Goal: Task Accomplishment & Management: Use online tool/utility

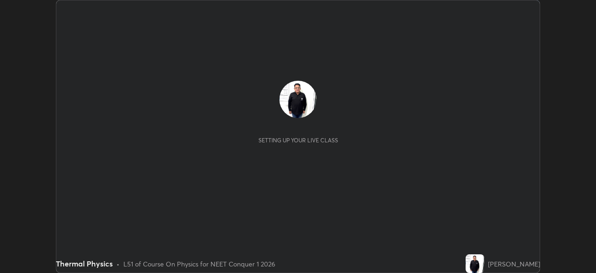
scroll to position [273, 596]
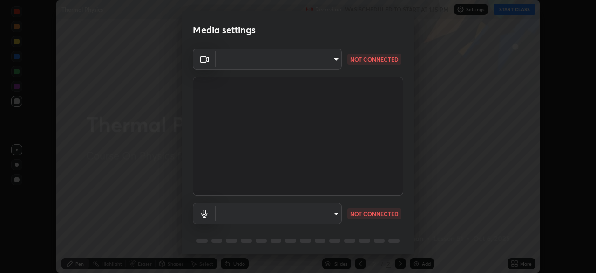
type input "fdf0122543ae5d46c2f8875dbcba14bf7011b669d8ae203f8d69d65b20255b81"
type input "default"
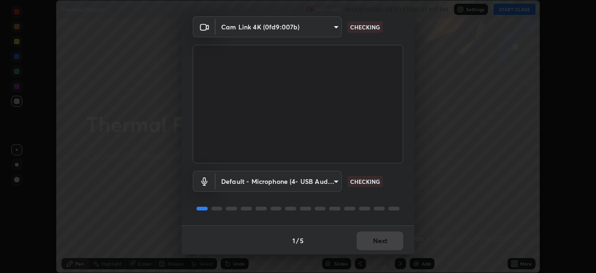
scroll to position [33, 0]
click at [378, 243] on div "1 / 5 Next" at bounding box center [298, 239] width 233 height 30
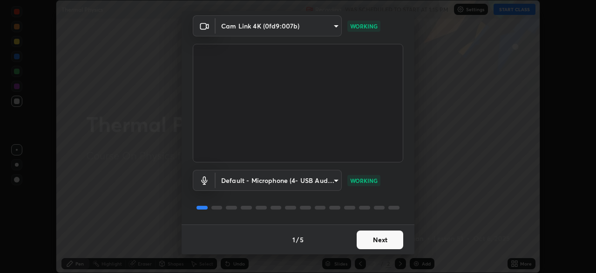
click at [378, 240] on button "Next" at bounding box center [380, 239] width 47 height 19
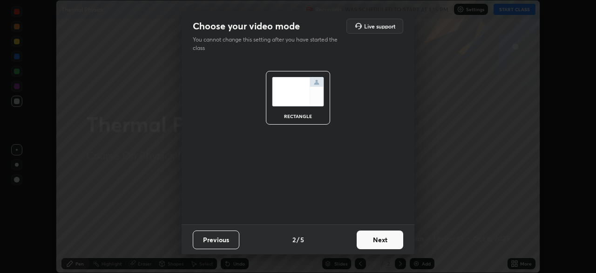
click at [376, 240] on button "Next" at bounding box center [380, 239] width 47 height 19
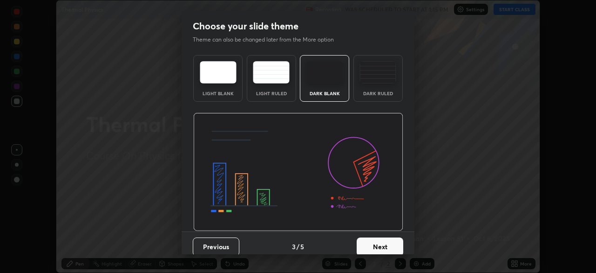
click at [379, 245] on button "Next" at bounding box center [380, 246] width 47 height 19
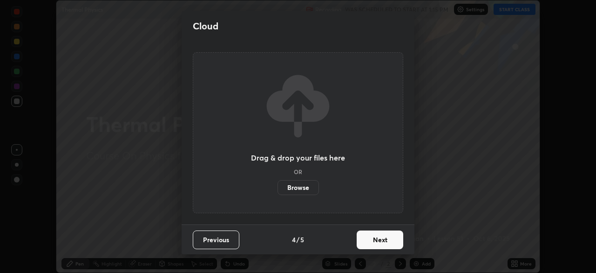
click at [378, 243] on button "Next" at bounding box center [380, 239] width 47 height 19
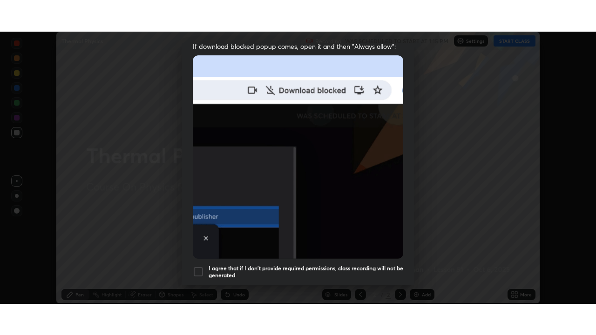
scroll to position [223, 0]
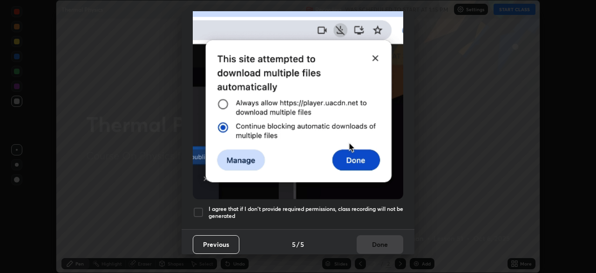
click at [199, 207] on div at bounding box center [198, 211] width 11 height 11
click at [376, 240] on button "Done" at bounding box center [380, 244] width 47 height 19
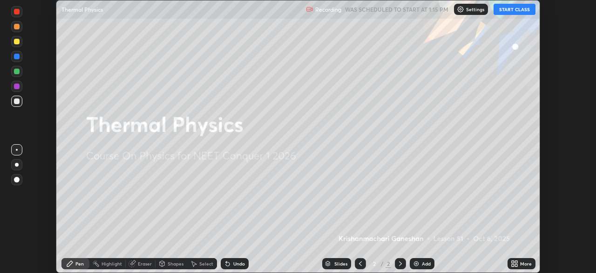
click at [517, 264] on icon at bounding box center [516, 265] width 2 height 2
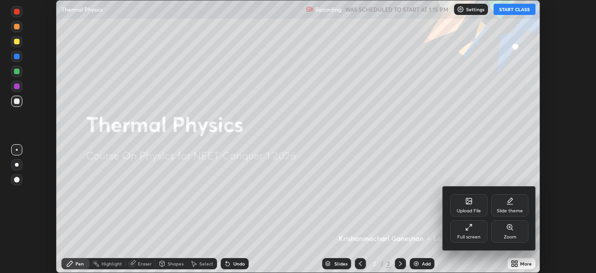
click at [470, 229] on icon at bounding box center [468, 226] width 7 height 7
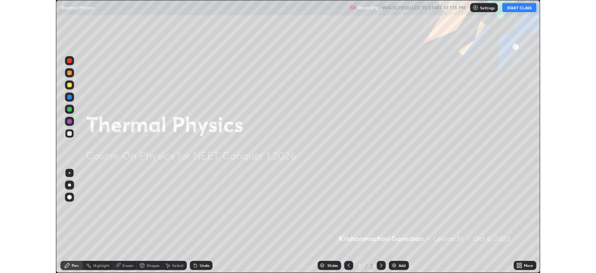
scroll to position [335, 596]
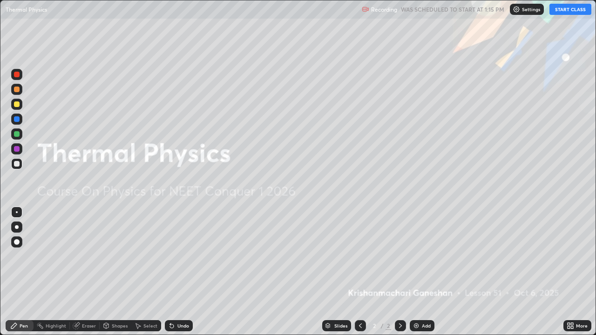
click at [415, 272] on div "Add" at bounding box center [422, 325] width 25 height 11
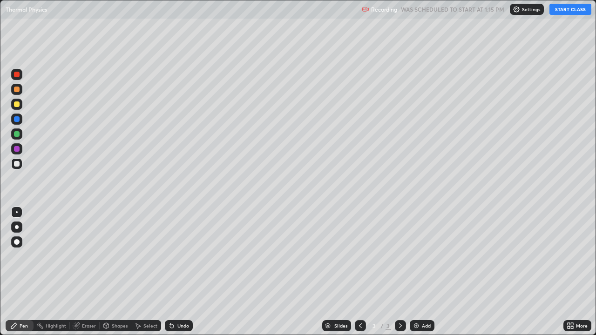
click at [562, 11] on button "START CLASS" at bounding box center [571, 9] width 42 height 11
click at [17, 105] on div at bounding box center [17, 105] width 6 height 6
click at [117, 272] on div "Shapes" at bounding box center [120, 326] width 16 height 5
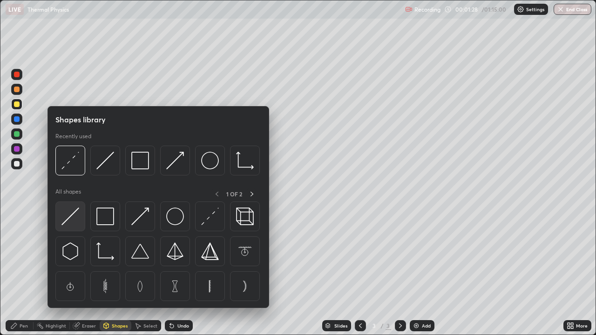
click at [70, 220] on img at bounding box center [70, 217] width 18 height 18
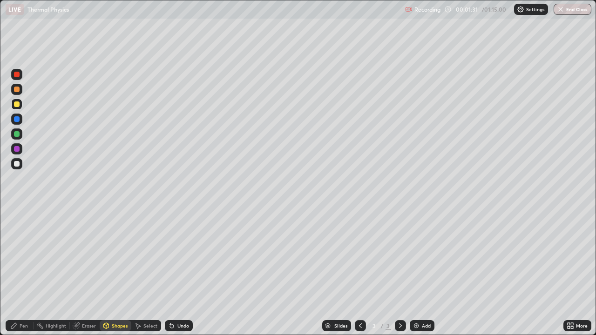
click at [18, 164] on div at bounding box center [17, 164] width 6 height 6
click at [20, 272] on div "Pen" at bounding box center [20, 325] width 28 height 11
click at [26, 272] on div "Pen" at bounding box center [24, 326] width 8 height 5
click at [17, 105] on div at bounding box center [17, 105] width 6 height 6
click at [17, 164] on div at bounding box center [17, 164] width 6 height 6
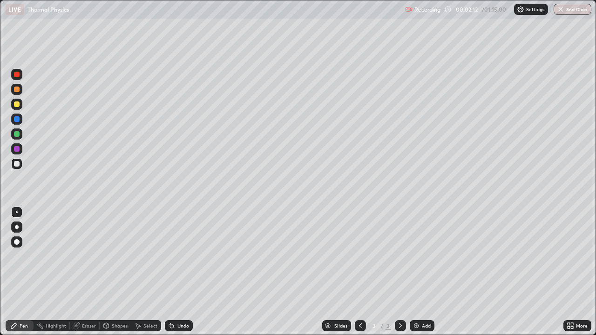
click at [24, 272] on div "Pen" at bounding box center [20, 325] width 28 height 11
click at [25, 272] on div "Pen" at bounding box center [24, 326] width 8 height 5
click at [17, 104] on div at bounding box center [17, 105] width 6 height 6
click at [17, 164] on div at bounding box center [17, 164] width 6 height 6
click at [116, 272] on div "Shapes" at bounding box center [120, 326] width 16 height 5
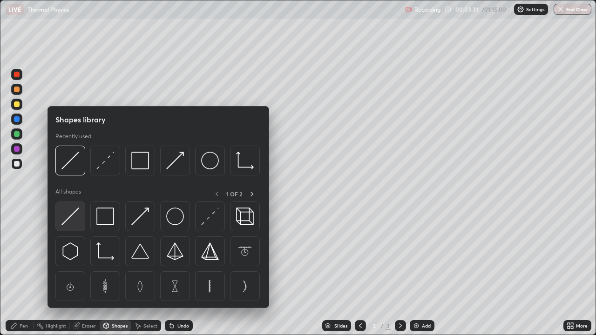
click at [72, 219] on img at bounding box center [70, 217] width 18 height 18
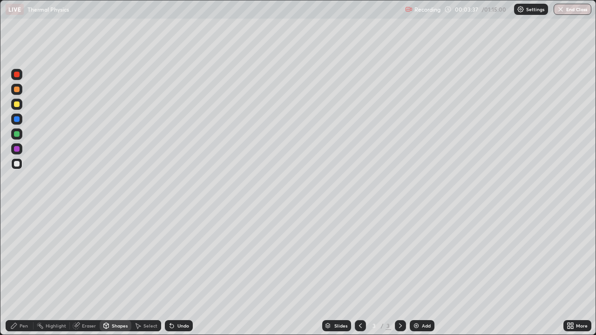
click at [26, 272] on div "Pen" at bounding box center [20, 325] width 28 height 11
click at [19, 106] on div at bounding box center [17, 105] width 6 height 6
click at [183, 272] on div "Undo" at bounding box center [183, 326] width 12 height 5
click at [110, 272] on div "Shapes" at bounding box center [116, 325] width 32 height 11
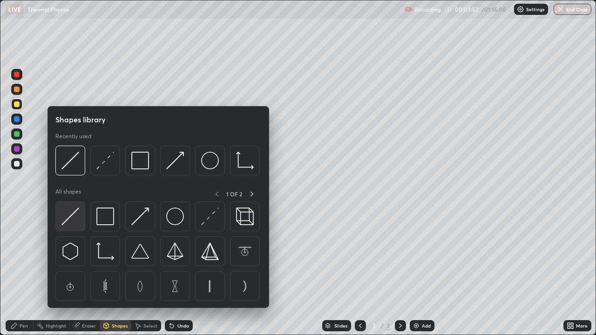
click at [68, 216] on img at bounding box center [70, 217] width 18 height 18
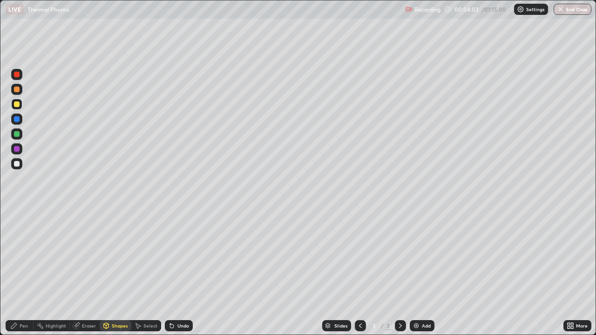
click at [22, 272] on div "Pen" at bounding box center [24, 326] width 8 height 5
click at [115, 272] on div "Shapes" at bounding box center [120, 326] width 16 height 5
click at [83, 272] on div "Eraser" at bounding box center [89, 326] width 14 height 5
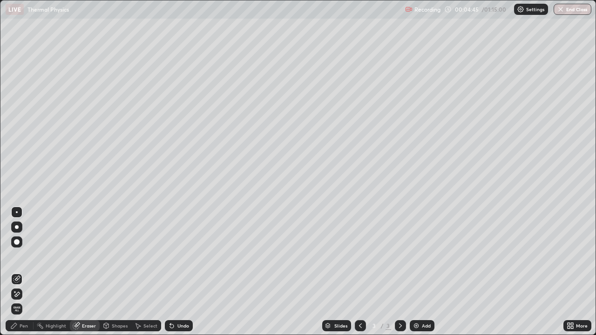
click at [24, 272] on div "Pen" at bounding box center [20, 325] width 28 height 11
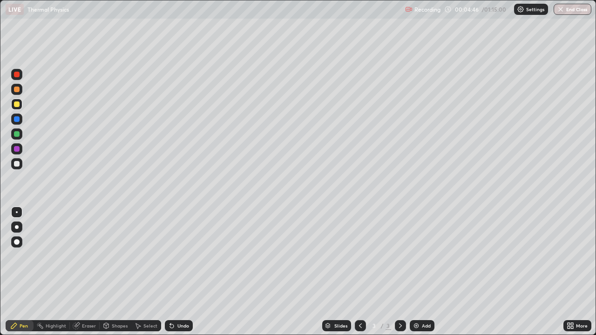
click at [18, 168] on div at bounding box center [16, 163] width 11 height 11
click at [85, 272] on div "Eraser" at bounding box center [89, 326] width 14 height 5
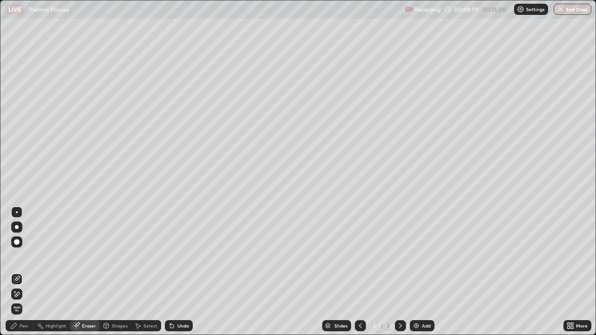
click at [23, 272] on div "Pen" at bounding box center [20, 325] width 28 height 11
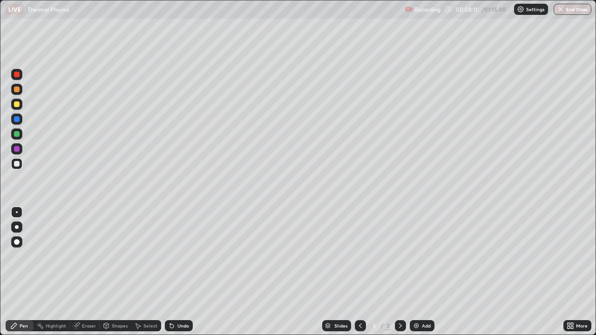
click at [16, 109] on div at bounding box center [16, 104] width 11 height 11
click at [413, 272] on img at bounding box center [416, 325] width 7 height 7
click at [17, 105] on div at bounding box center [17, 105] width 6 height 6
click at [89, 272] on div "Eraser" at bounding box center [89, 326] width 14 height 5
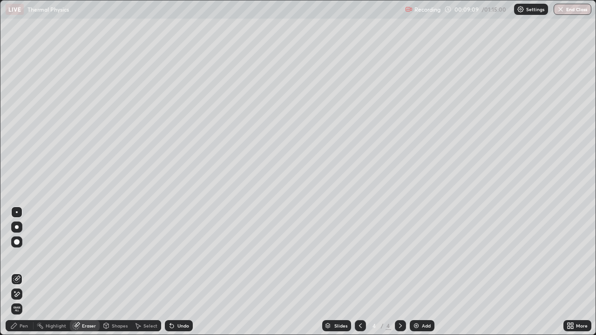
click at [22, 272] on div "Pen" at bounding box center [24, 326] width 8 height 5
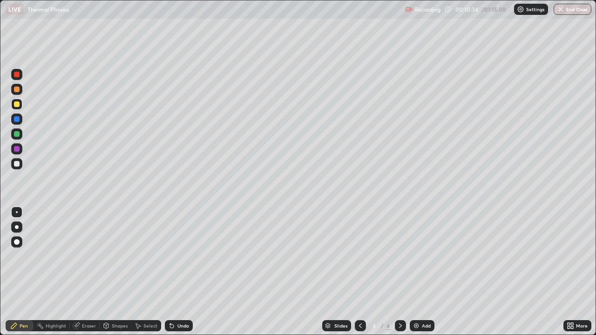
click at [16, 163] on div at bounding box center [17, 164] width 6 height 6
click at [15, 107] on div at bounding box center [17, 105] width 6 height 6
click at [17, 212] on div at bounding box center [17, 212] width 2 height 2
click at [16, 164] on div at bounding box center [17, 164] width 6 height 6
click at [90, 272] on div "Eraser" at bounding box center [89, 326] width 14 height 5
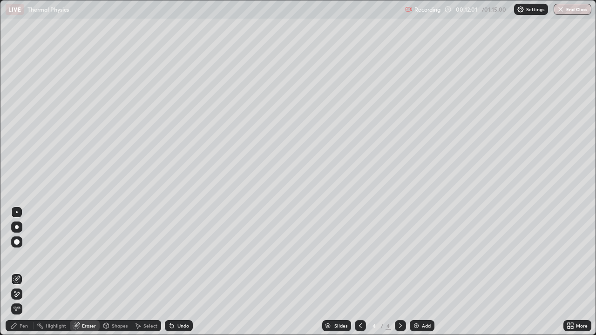
click at [89, 272] on div "Eraser" at bounding box center [89, 326] width 14 height 5
click at [26, 272] on div "Pen" at bounding box center [24, 326] width 8 height 5
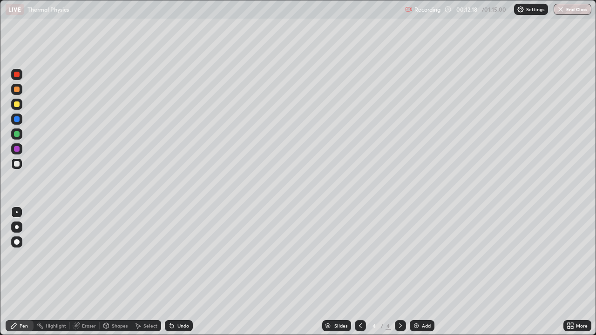
click at [26, 272] on div "Pen" at bounding box center [24, 326] width 8 height 5
click at [16, 105] on div at bounding box center [17, 105] width 6 height 6
click at [19, 166] on div at bounding box center [17, 164] width 6 height 6
click at [20, 103] on div at bounding box center [16, 104] width 11 height 11
click at [415, 272] on div "Add" at bounding box center [422, 325] width 25 height 11
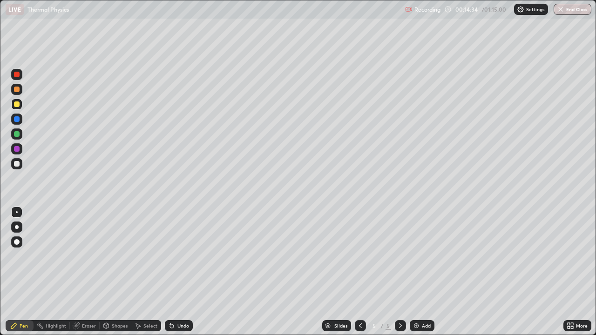
click at [360, 272] on icon at bounding box center [360, 325] width 7 height 7
click at [416, 272] on img at bounding box center [416, 325] width 7 height 7
click at [17, 212] on div at bounding box center [17, 212] width 2 height 2
click at [15, 165] on div at bounding box center [17, 164] width 6 height 6
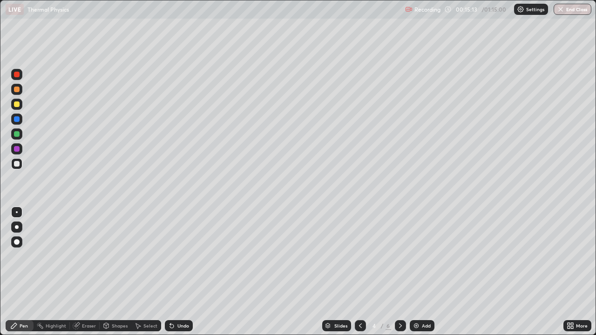
click at [173, 272] on icon at bounding box center [171, 325] width 7 height 7
click at [23, 272] on div "Pen" at bounding box center [20, 325] width 28 height 11
click at [112, 272] on div "Shapes" at bounding box center [120, 326] width 16 height 5
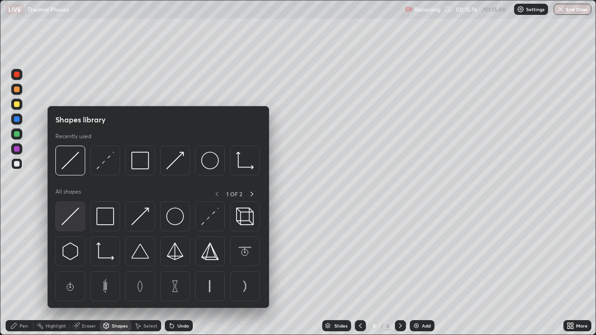
click at [69, 221] on img at bounding box center [70, 217] width 18 height 18
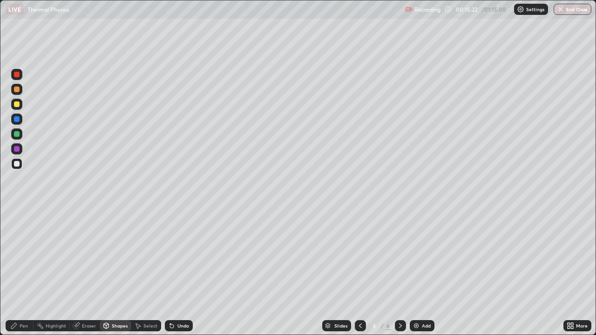
click at [16, 107] on div at bounding box center [17, 105] width 6 height 6
click at [26, 272] on div "Pen" at bounding box center [24, 326] width 8 height 5
click at [16, 107] on div at bounding box center [17, 105] width 6 height 6
click at [115, 272] on div "Shapes" at bounding box center [120, 326] width 16 height 5
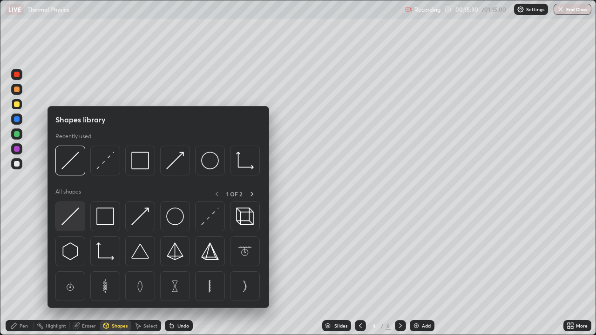
click at [70, 218] on img at bounding box center [70, 217] width 18 height 18
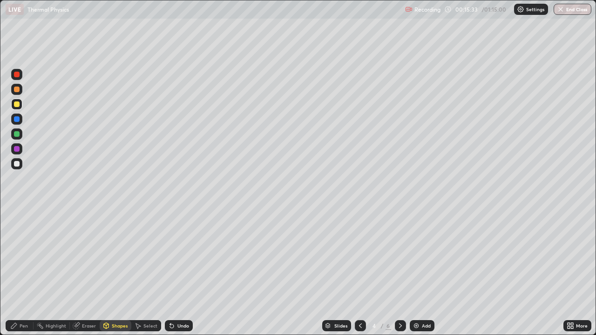
click at [112, 272] on div "Shapes" at bounding box center [120, 326] width 16 height 5
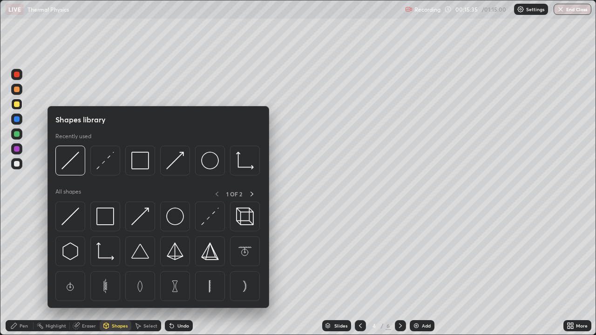
click at [105, 163] on img at bounding box center [105, 161] width 18 height 18
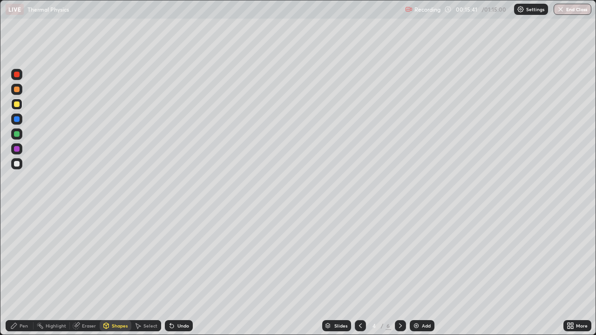
click at [23, 272] on div "Pen" at bounding box center [24, 326] width 8 height 5
click at [17, 212] on div at bounding box center [17, 212] width 2 height 2
click at [18, 168] on div at bounding box center [16, 163] width 11 height 11
click at [86, 272] on div "Eraser" at bounding box center [89, 326] width 14 height 5
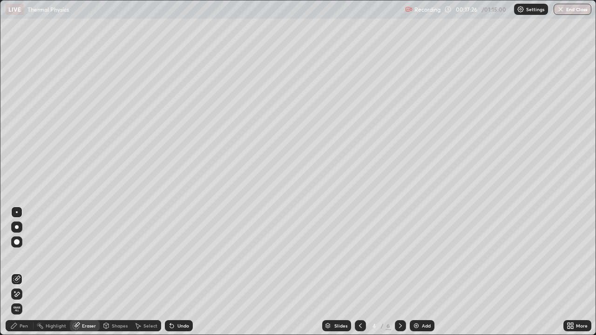
click at [24, 272] on div "Pen" at bounding box center [24, 326] width 8 height 5
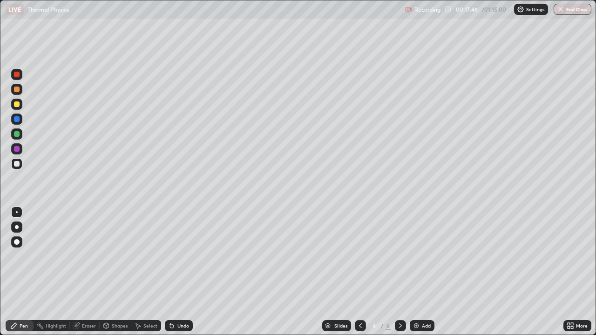
click at [93, 272] on div "Eraser" at bounding box center [85, 325] width 30 height 11
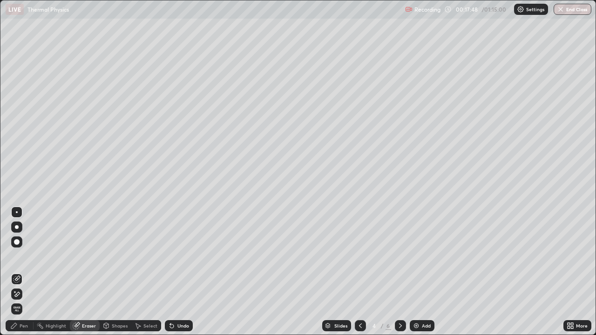
click at [27, 272] on div "Pen" at bounding box center [24, 326] width 8 height 5
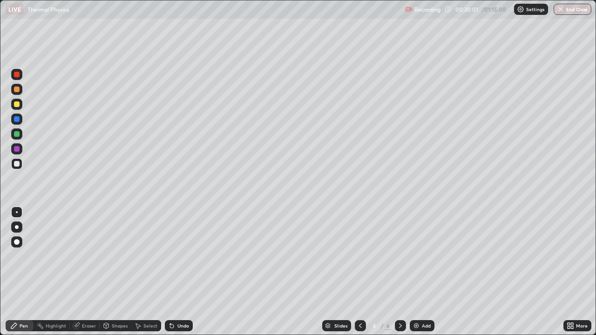
click at [414, 272] on img at bounding box center [416, 325] width 7 height 7
click at [359, 272] on icon at bounding box center [360, 326] width 3 height 5
click at [415, 272] on img at bounding box center [416, 325] width 7 height 7
click at [87, 272] on div "Eraser" at bounding box center [89, 326] width 14 height 5
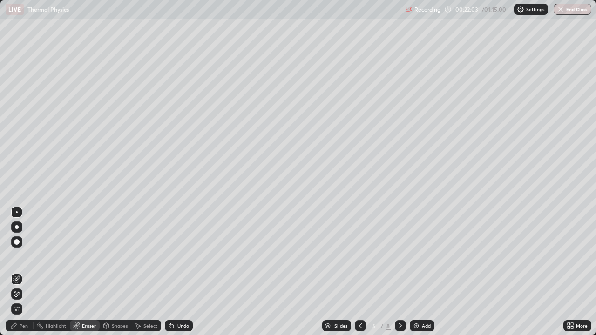
click at [24, 272] on div "Pen" at bounding box center [24, 326] width 8 height 5
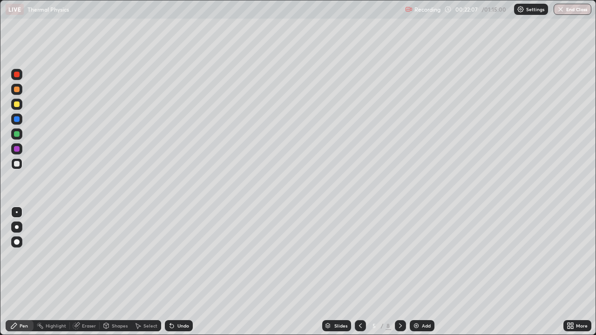
click at [20, 272] on div "Pen" at bounding box center [24, 326] width 8 height 5
click at [18, 106] on div at bounding box center [17, 105] width 6 height 6
click at [16, 242] on div at bounding box center [17, 242] width 6 height 6
click at [17, 212] on div at bounding box center [17, 212] width 2 height 2
click at [17, 166] on div at bounding box center [17, 164] width 6 height 6
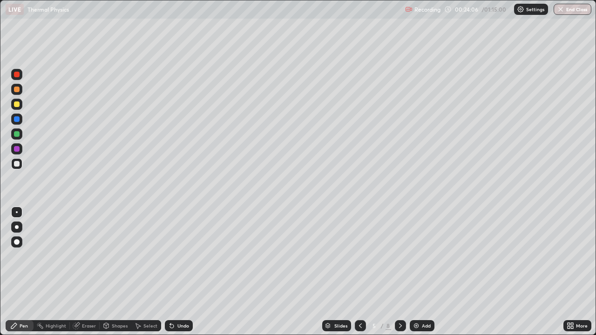
click at [24, 272] on div "Pen" at bounding box center [24, 326] width 8 height 5
click at [114, 272] on div "Shapes" at bounding box center [120, 326] width 16 height 5
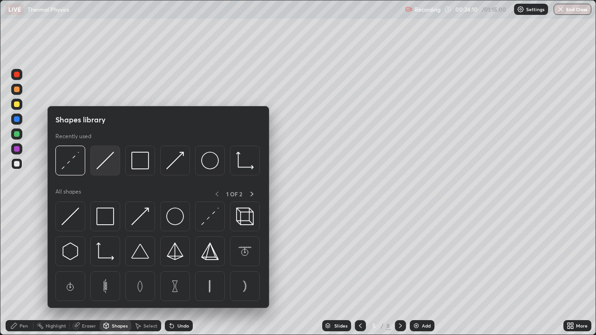
click at [106, 162] on img at bounding box center [105, 161] width 18 height 18
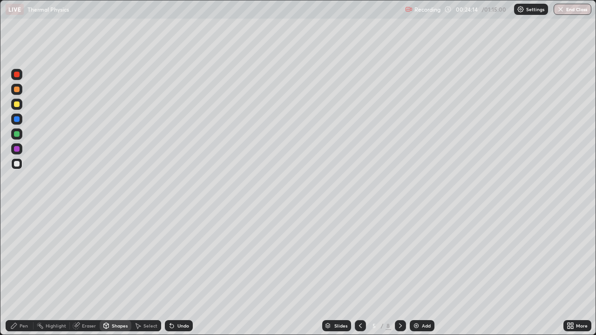
click at [24, 272] on div "Pen" at bounding box center [24, 326] width 8 height 5
click at [86, 272] on div "Eraser" at bounding box center [89, 326] width 14 height 5
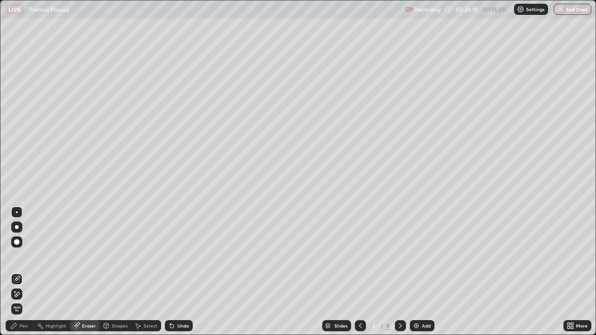
click at [17, 272] on icon at bounding box center [13, 325] width 7 height 7
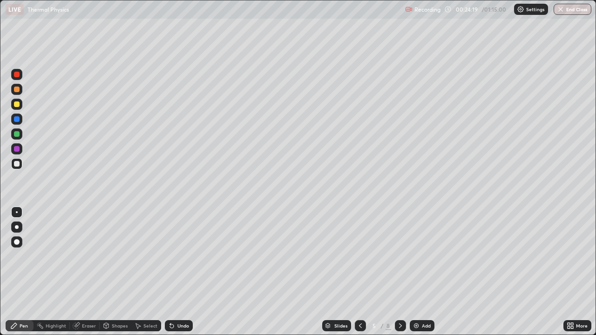
click at [87, 272] on div "Eraser" at bounding box center [89, 326] width 14 height 5
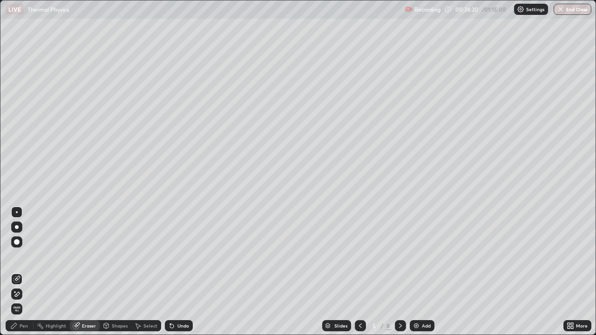
click at [108, 272] on icon at bounding box center [106, 325] width 5 height 1
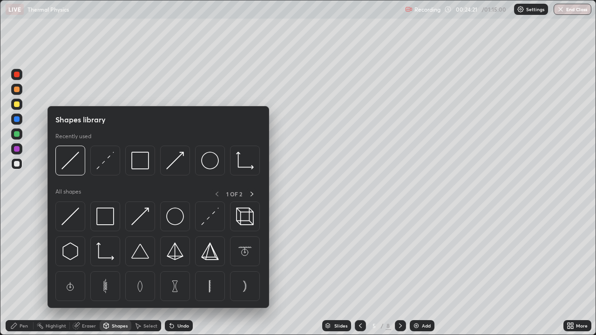
click at [70, 223] on img at bounding box center [70, 217] width 18 height 18
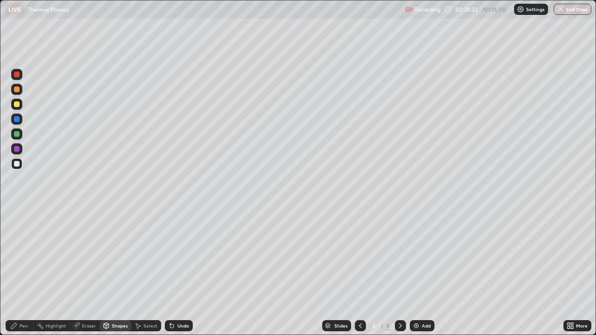
click at [115, 272] on div "Shapes" at bounding box center [120, 326] width 16 height 5
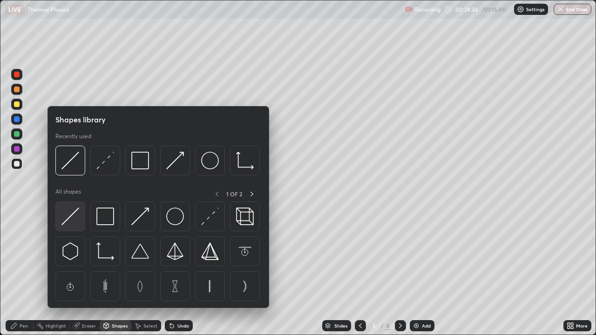
click at [73, 216] on img at bounding box center [70, 217] width 18 height 18
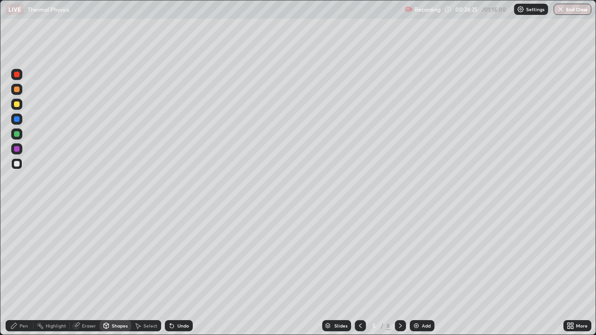
click at [17, 119] on div at bounding box center [17, 119] width 6 height 6
click at [15, 104] on div at bounding box center [17, 105] width 6 height 6
click at [20, 272] on div "Pen" at bounding box center [24, 326] width 8 height 5
click at [86, 272] on div "Eraser" at bounding box center [89, 326] width 14 height 5
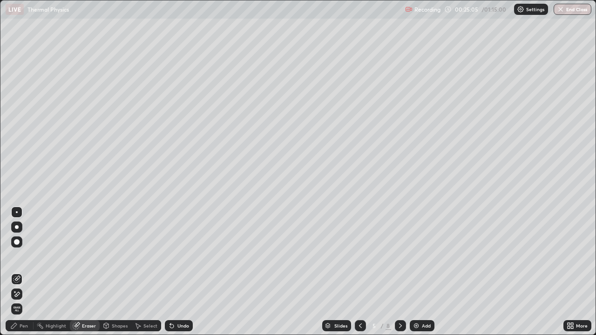
click at [20, 272] on div "Pen" at bounding box center [24, 326] width 8 height 5
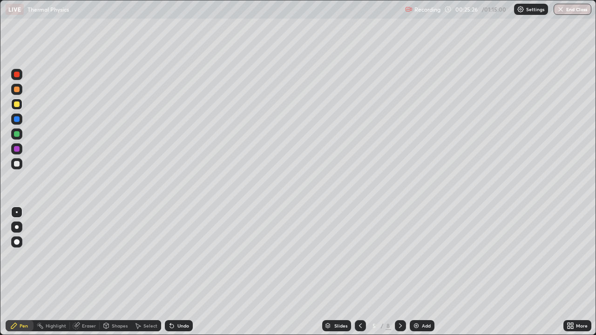
click at [17, 164] on div at bounding box center [17, 164] width 6 height 6
click at [88, 272] on div "Eraser" at bounding box center [89, 326] width 14 height 5
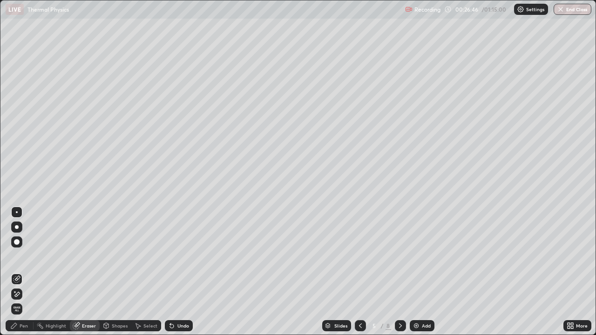
click at [26, 272] on div "Pen" at bounding box center [24, 326] width 8 height 5
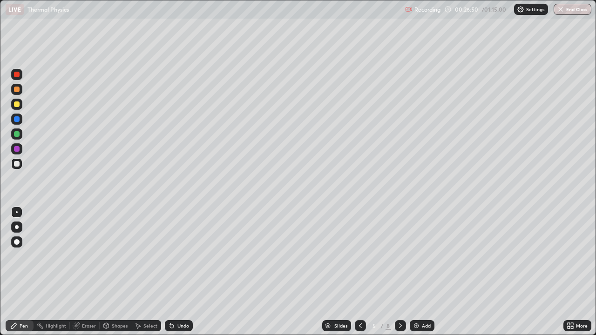
click at [20, 108] on div at bounding box center [16, 104] width 11 height 11
click at [87, 272] on div "Eraser" at bounding box center [89, 326] width 14 height 5
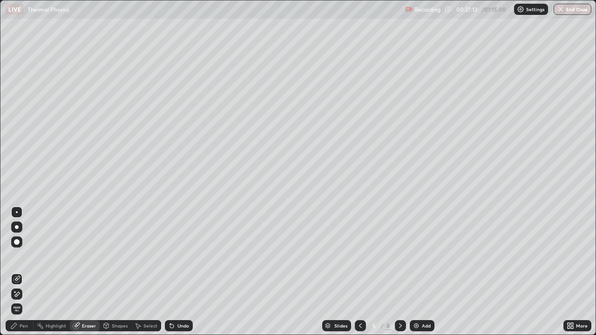
click at [28, 272] on div "Pen" at bounding box center [20, 325] width 28 height 11
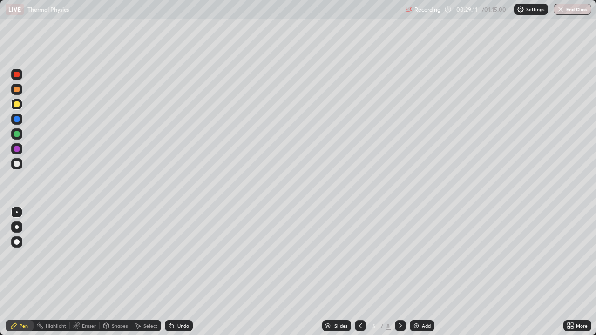
click at [413, 272] on img at bounding box center [416, 325] width 7 height 7
click at [17, 164] on div at bounding box center [17, 164] width 6 height 6
click at [90, 272] on div "Eraser" at bounding box center [89, 326] width 14 height 5
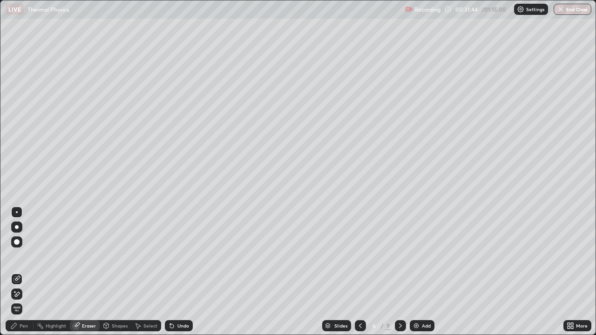
click at [24, 272] on div "Pen" at bounding box center [24, 326] width 8 height 5
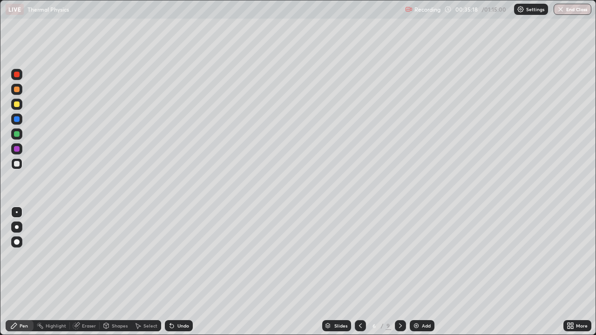
click at [411, 272] on div "Add" at bounding box center [422, 325] width 25 height 11
click at [85, 272] on div "Eraser" at bounding box center [89, 326] width 14 height 5
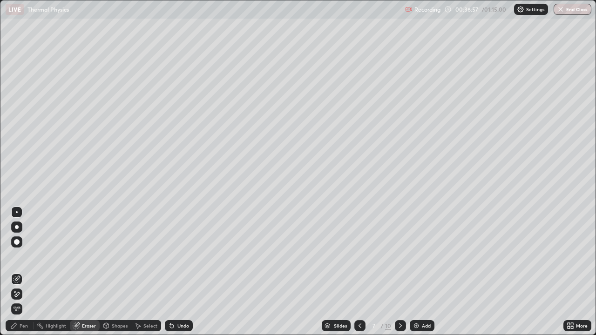
click at [27, 272] on div "Pen" at bounding box center [24, 326] width 8 height 5
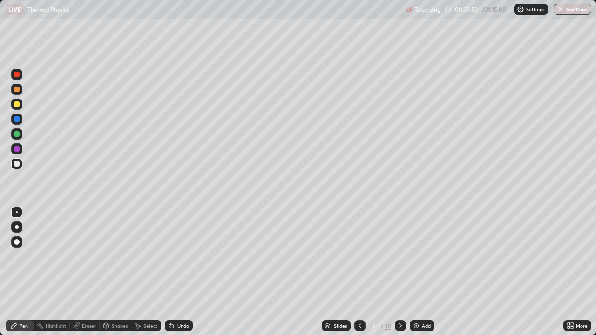
click at [92, 272] on div "Eraser" at bounding box center [89, 326] width 14 height 5
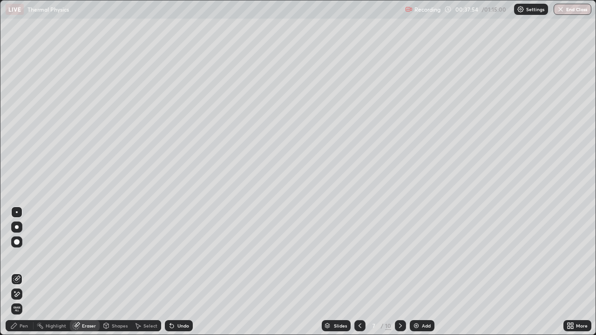
click at [24, 272] on div "Pen" at bounding box center [24, 326] width 8 height 5
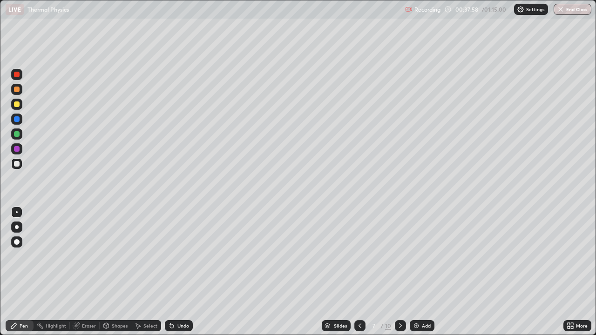
click at [85, 272] on div "Eraser" at bounding box center [89, 326] width 14 height 5
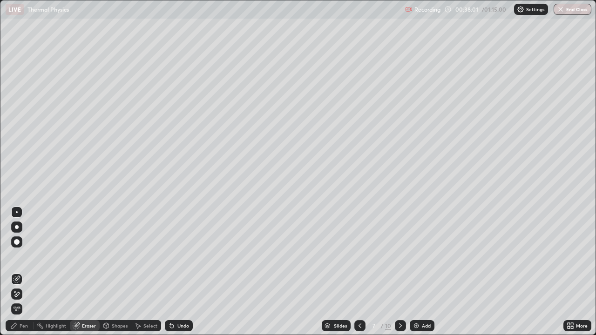
click at [23, 272] on div "Pen" at bounding box center [24, 326] width 8 height 5
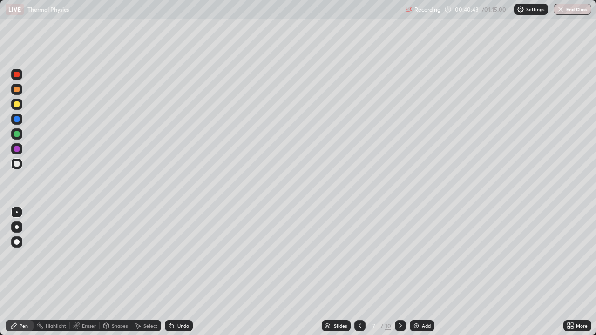
click at [415, 272] on img at bounding box center [416, 325] width 7 height 7
click at [85, 272] on div "Eraser" at bounding box center [89, 326] width 14 height 5
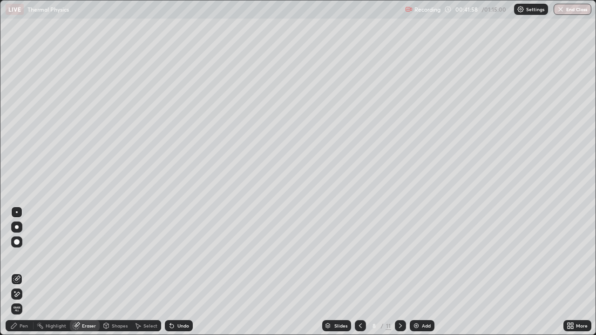
click at [57, 272] on div "Highlight" at bounding box center [56, 326] width 20 height 5
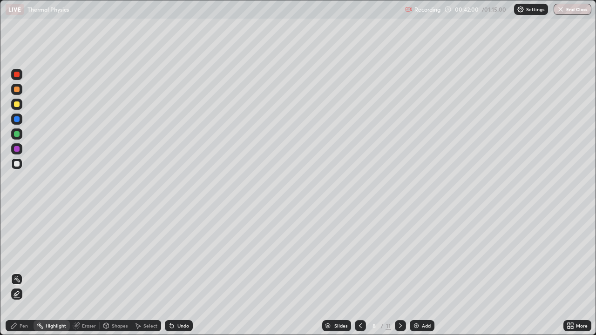
click at [92, 272] on div "Eraser" at bounding box center [89, 326] width 14 height 5
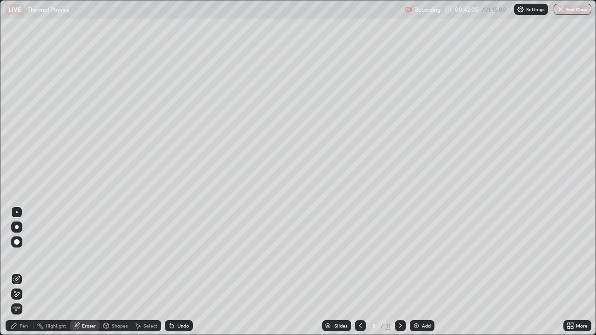
click at [24, 272] on div "Pen" at bounding box center [24, 326] width 8 height 5
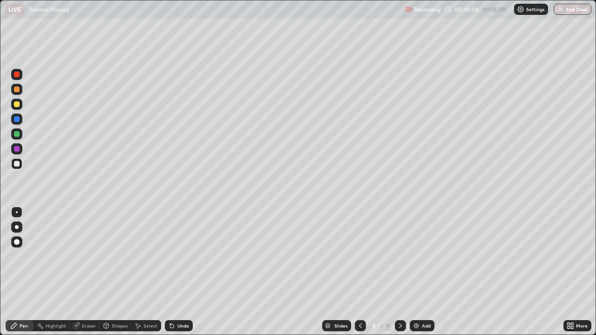
click at [85, 272] on div "Eraser" at bounding box center [89, 326] width 14 height 5
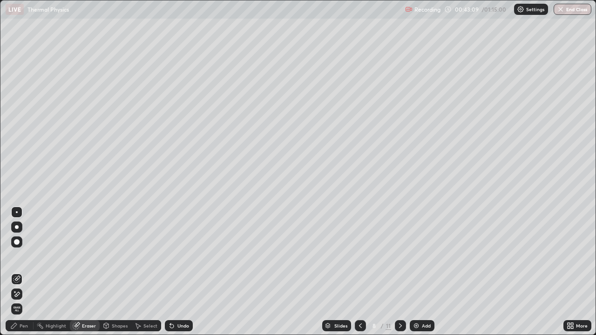
click at [21, 272] on div "Pen" at bounding box center [24, 326] width 8 height 5
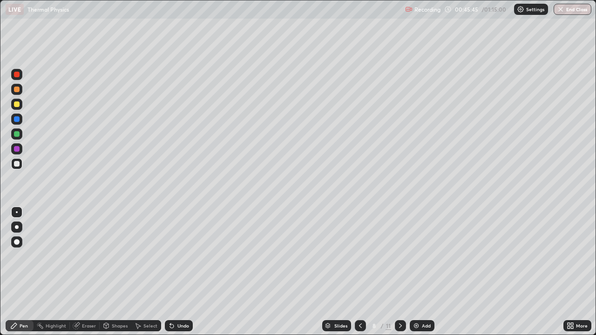
click at [84, 272] on div "Eraser" at bounding box center [89, 326] width 14 height 5
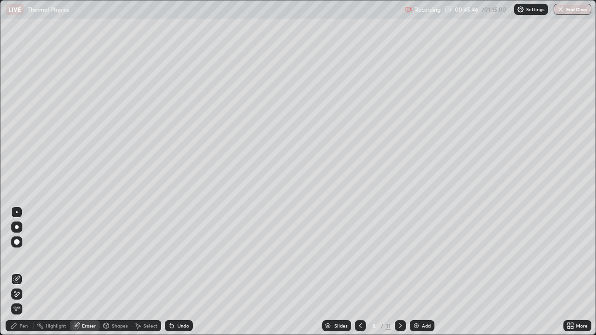
click at [28, 272] on div "Pen" at bounding box center [20, 325] width 28 height 11
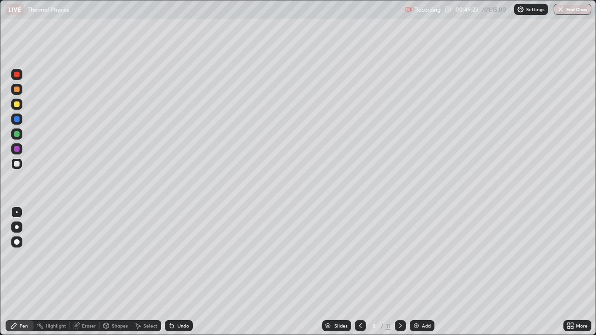
click at [416, 272] on img at bounding box center [416, 325] width 7 height 7
click at [15, 105] on div at bounding box center [17, 105] width 6 height 6
click at [16, 166] on div at bounding box center [17, 164] width 6 height 6
click at [84, 272] on div "Eraser" at bounding box center [89, 326] width 14 height 5
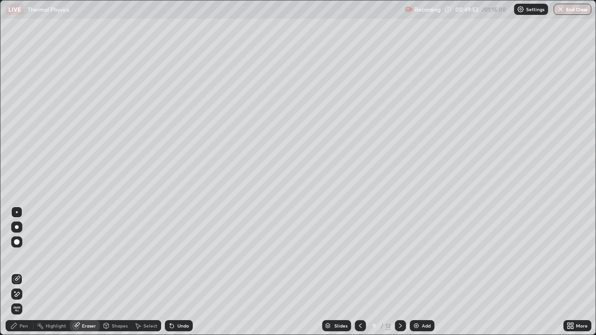
click at [23, 272] on div "Pen" at bounding box center [24, 326] width 8 height 5
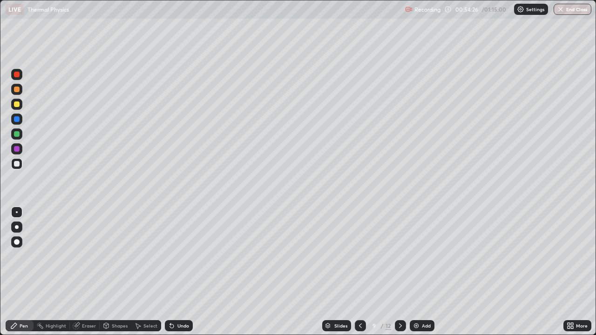
click at [415, 272] on img at bounding box center [416, 325] width 7 height 7
click at [27, 272] on div "Pen" at bounding box center [24, 326] width 8 height 5
click at [115, 272] on div "Shapes" at bounding box center [120, 326] width 16 height 5
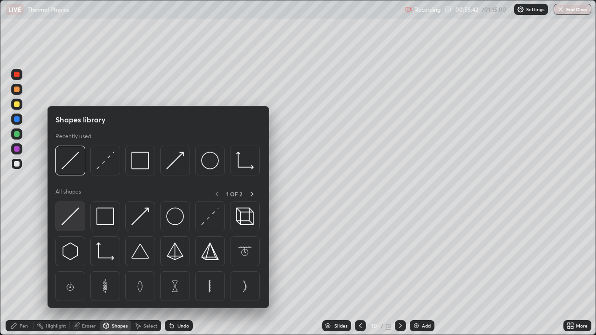
click at [70, 216] on img at bounding box center [70, 217] width 18 height 18
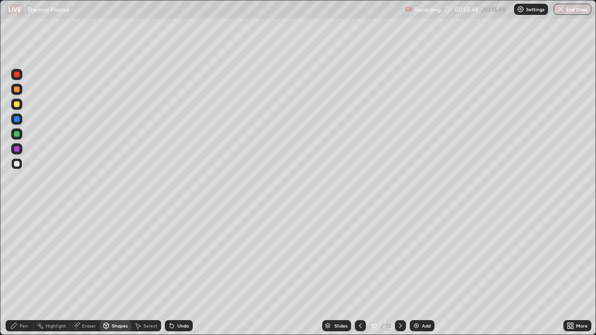
click at [19, 104] on div at bounding box center [17, 105] width 6 height 6
click at [110, 272] on div "Shapes" at bounding box center [116, 325] width 32 height 11
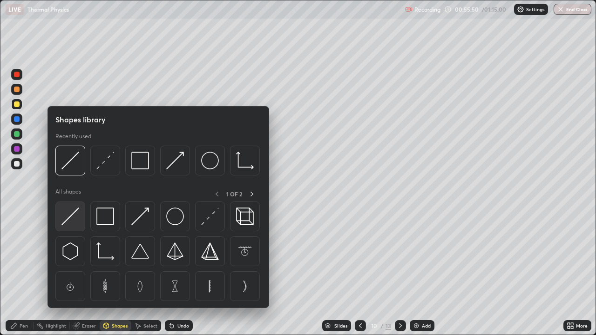
click at [73, 217] on img at bounding box center [70, 217] width 18 height 18
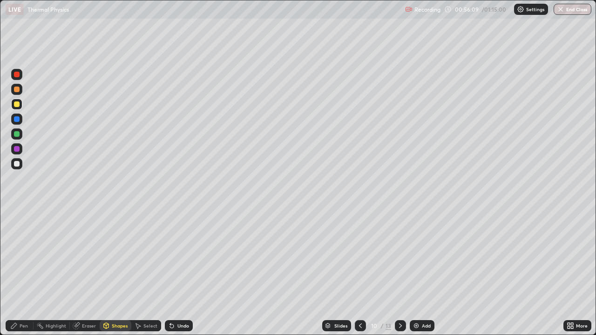
click at [31, 272] on div "Pen" at bounding box center [20, 325] width 28 height 11
click at [21, 165] on div at bounding box center [16, 163] width 11 height 11
click at [118, 272] on div "Shapes" at bounding box center [120, 326] width 16 height 5
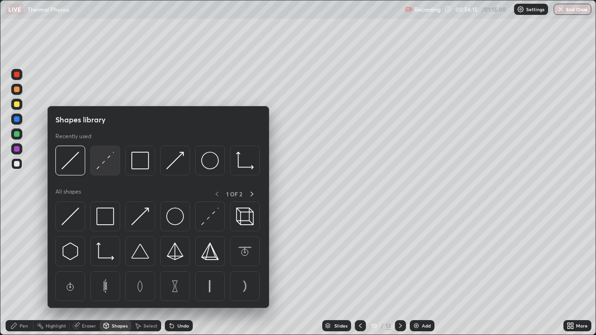
click at [106, 165] on img at bounding box center [105, 161] width 18 height 18
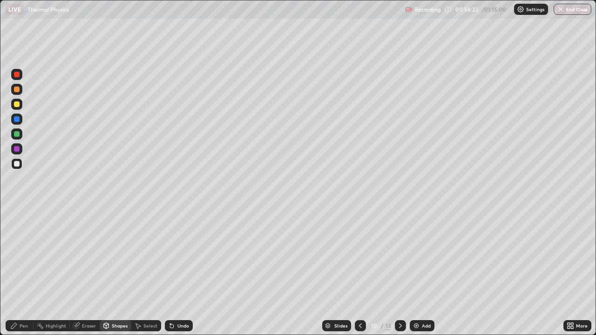
click at [24, 272] on div "Pen" at bounding box center [24, 326] width 8 height 5
click at [117, 272] on div "Shapes" at bounding box center [120, 326] width 16 height 5
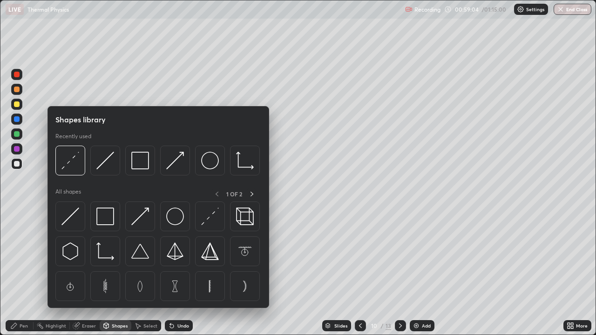
click at [85, 272] on div "Eraser" at bounding box center [89, 326] width 14 height 5
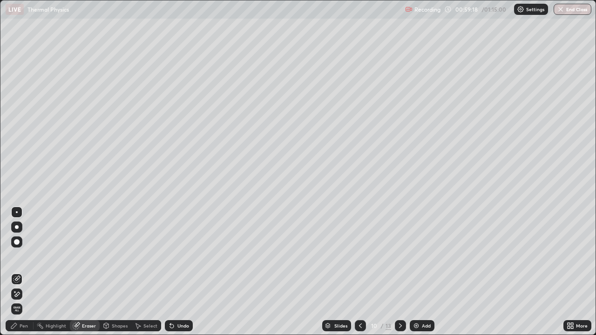
click at [25, 272] on div "Pen" at bounding box center [24, 326] width 8 height 5
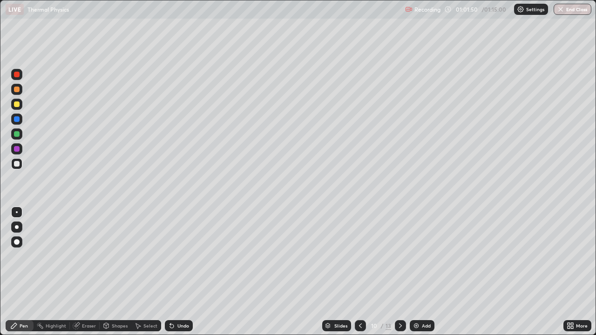
click at [90, 272] on div "Eraser" at bounding box center [89, 326] width 14 height 5
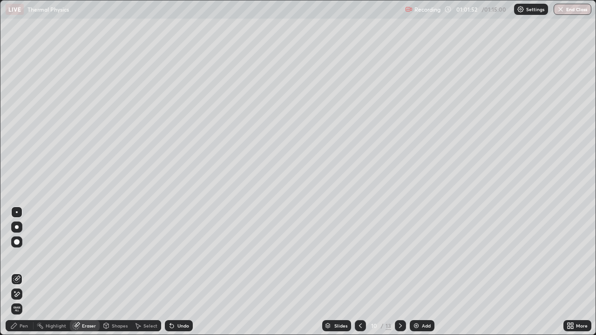
click at [24, 272] on div "Pen" at bounding box center [24, 326] width 8 height 5
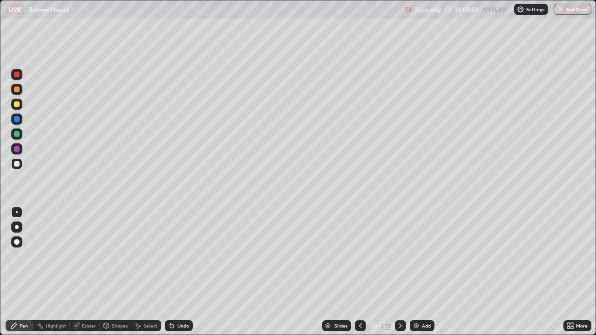
click at [120, 272] on div "Shapes" at bounding box center [120, 326] width 16 height 5
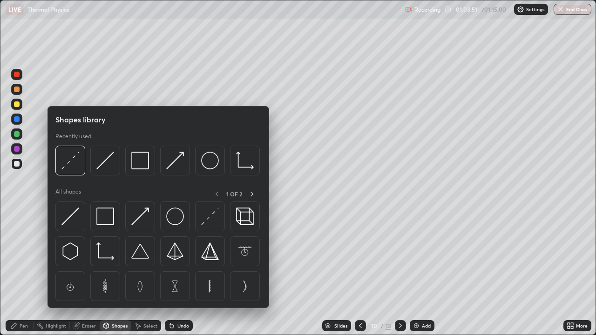
click at [90, 272] on div "Eraser" at bounding box center [89, 326] width 14 height 5
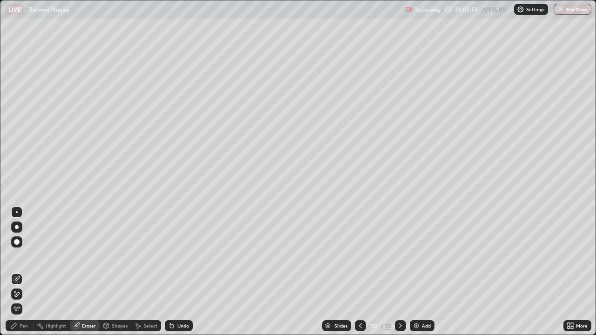
click at [22, 272] on div "Pen" at bounding box center [24, 326] width 8 height 5
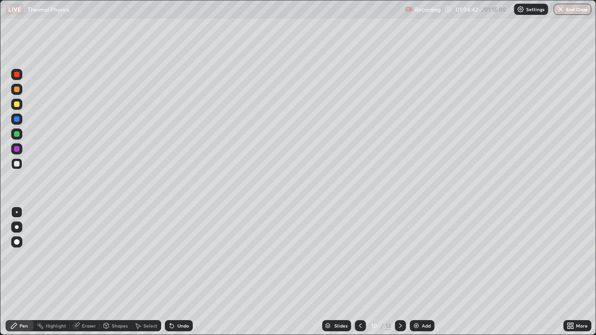
click at [87, 272] on div "Eraser" at bounding box center [89, 326] width 14 height 5
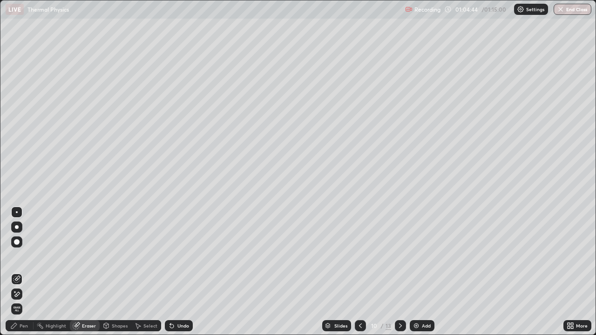
click at [30, 272] on div "Pen" at bounding box center [20, 325] width 28 height 11
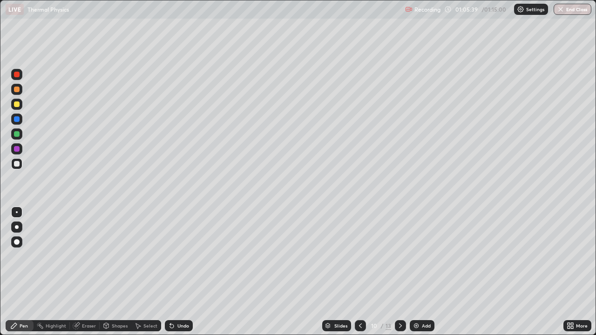
click at [123, 272] on div "Shapes" at bounding box center [120, 326] width 16 height 5
click at [90, 272] on div "Eraser" at bounding box center [89, 326] width 14 height 5
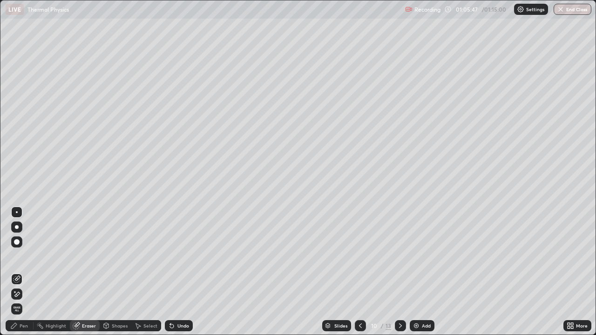
click at [30, 272] on div "Pen" at bounding box center [20, 325] width 28 height 11
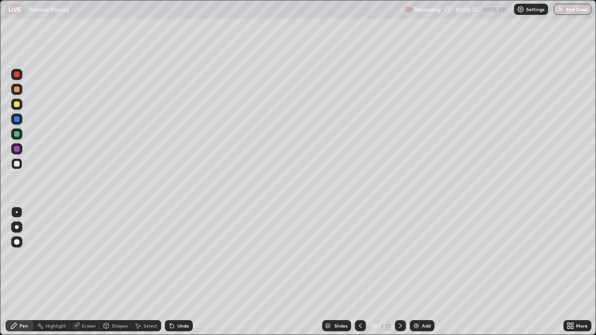
click at [112, 272] on div "Shapes" at bounding box center [120, 326] width 16 height 5
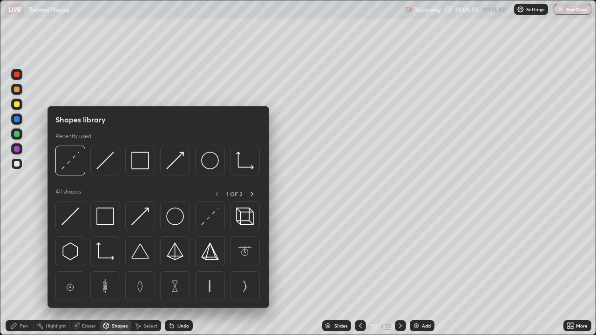
click at [90, 272] on div "Eraser" at bounding box center [85, 325] width 30 height 11
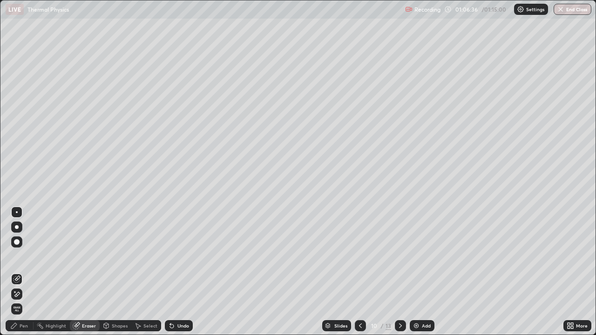
click at [61, 272] on div "Highlight" at bounding box center [56, 326] width 20 height 5
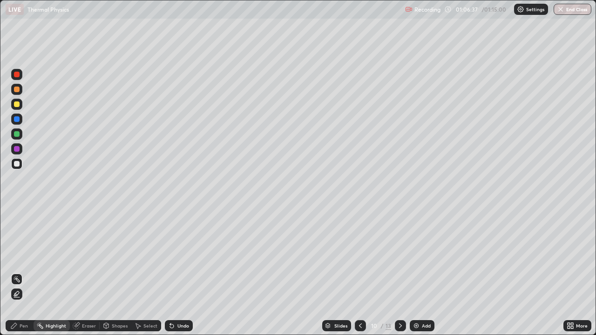
click at [26, 272] on div "Pen" at bounding box center [24, 326] width 8 height 5
click at [90, 272] on div "Eraser" at bounding box center [89, 326] width 14 height 5
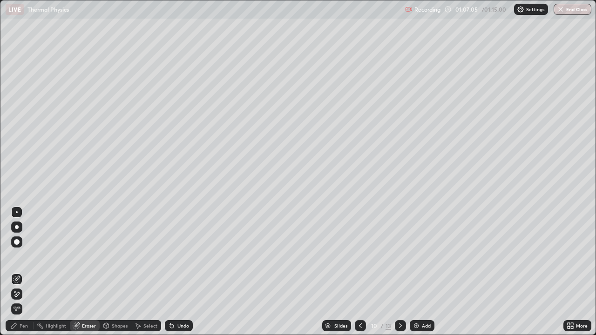
click at [27, 272] on div "Pen" at bounding box center [24, 326] width 8 height 5
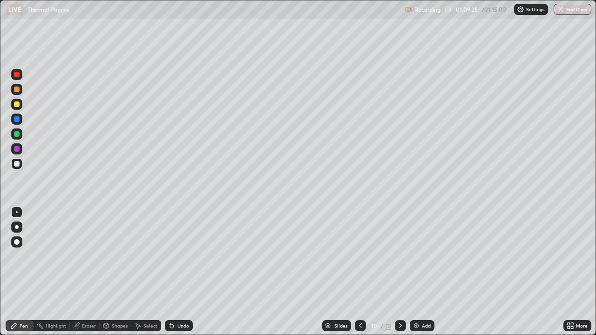
click at [90, 272] on div "Eraser" at bounding box center [89, 326] width 14 height 5
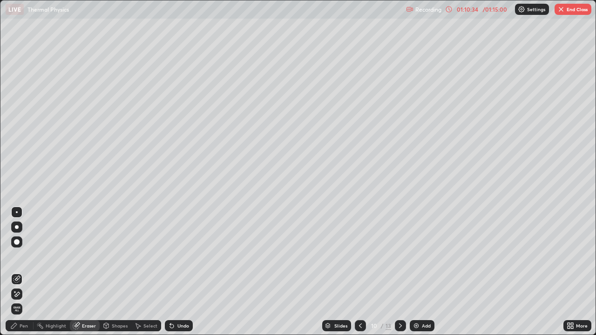
click at [415, 272] on img at bounding box center [416, 325] width 7 height 7
click at [26, 272] on div "Pen" at bounding box center [24, 326] width 8 height 5
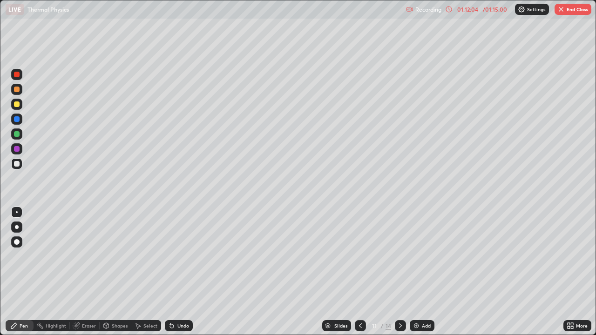
click at [84, 272] on div "Eraser" at bounding box center [89, 326] width 14 height 5
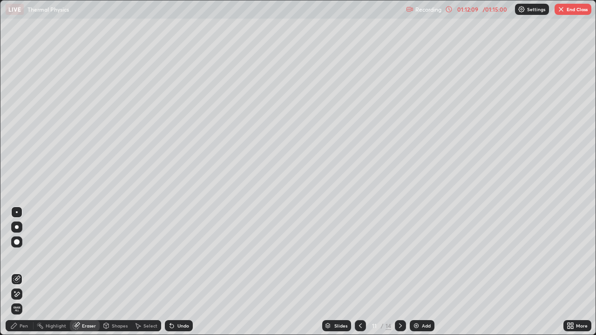
click at [25, 272] on div "Pen" at bounding box center [24, 326] width 8 height 5
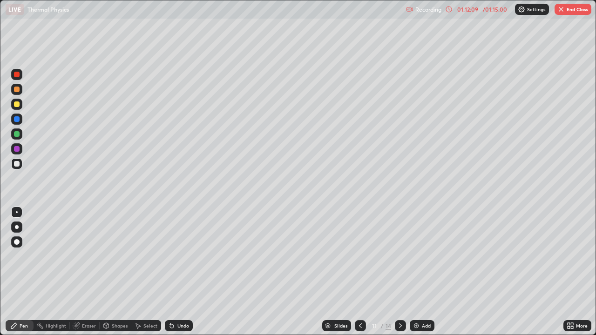
click at [84, 272] on div "Eraser" at bounding box center [89, 326] width 14 height 5
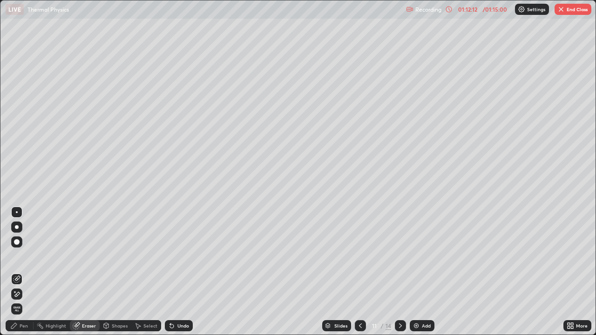
click at [26, 272] on div "Pen" at bounding box center [24, 326] width 8 height 5
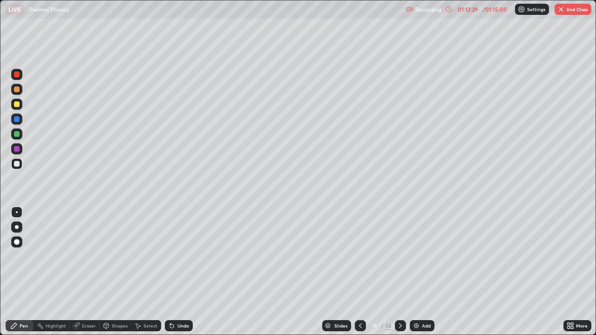
click at [26, 272] on div "Erase all" at bounding box center [17, 168] width 22 height 298
click at [85, 272] on div "Eraser" at bounding box center [89, 326] width 14 height 5
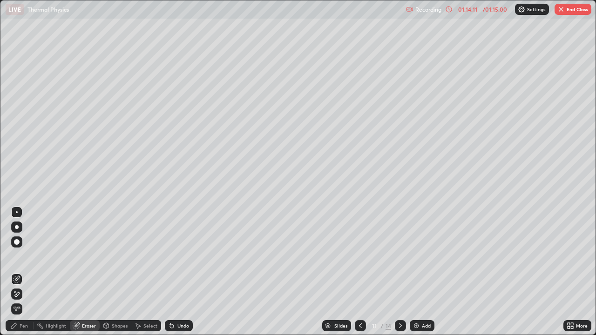
click at [27, 272] on div "Pen" at bounding box center [24, 326] width 8 height 5
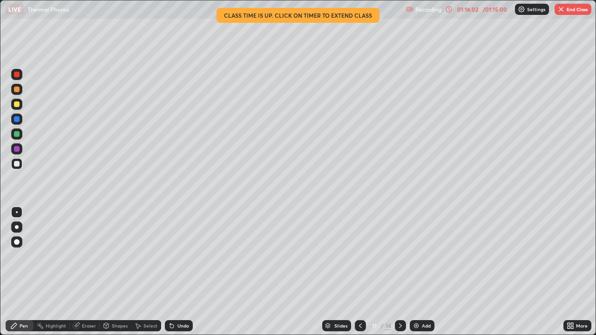
click at [26, 272] on div "Pen" at bounding box center [24, 326] width 8 height 5
click at [89, 272] on div "Eraser" at bounding box center [89, 326] width 14 height 5
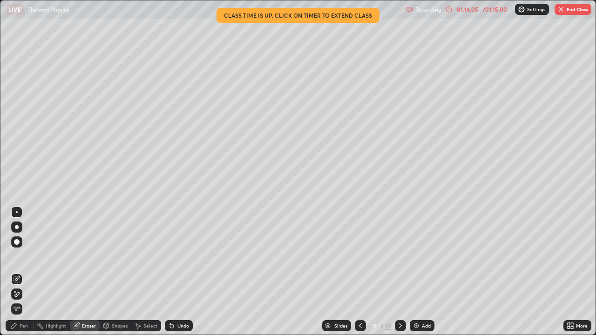
click at [21, 272] on div "Pen" at bounding box center [24, 326] width 8 height 5
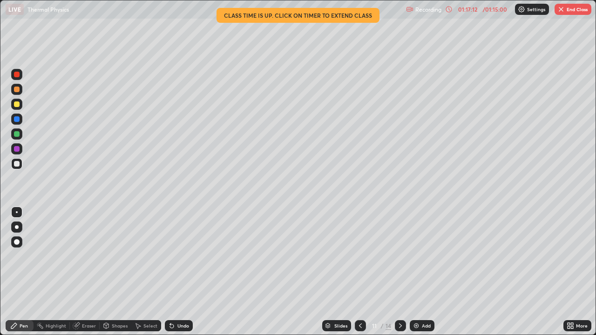
click at [566, 11] on button "End Class" at bounding box center [573, 9] width 37 height 11
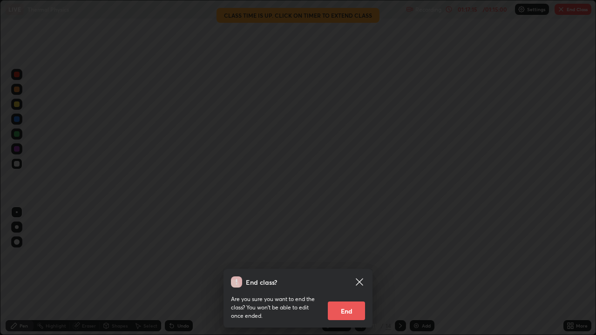
click at [349, 272] on button "End" at bounding box center [346, 311] width 37 height 19
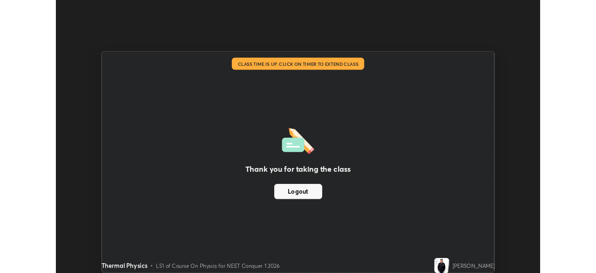
scroll to position [46309, 45985]
